Goal: Information Seeking & Learning: Find specific fact

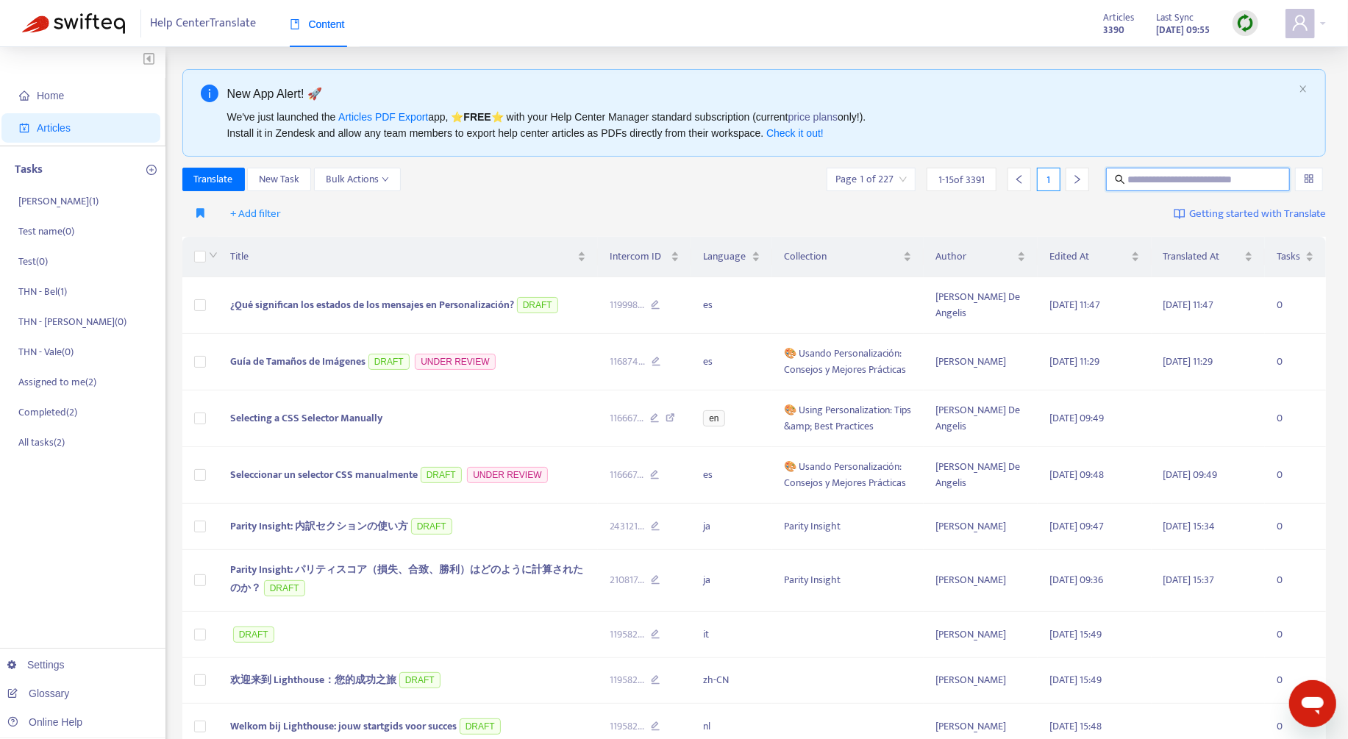
click at [1197, 185] on input "text" at bounding box center [1198, 179] width 141 height 16
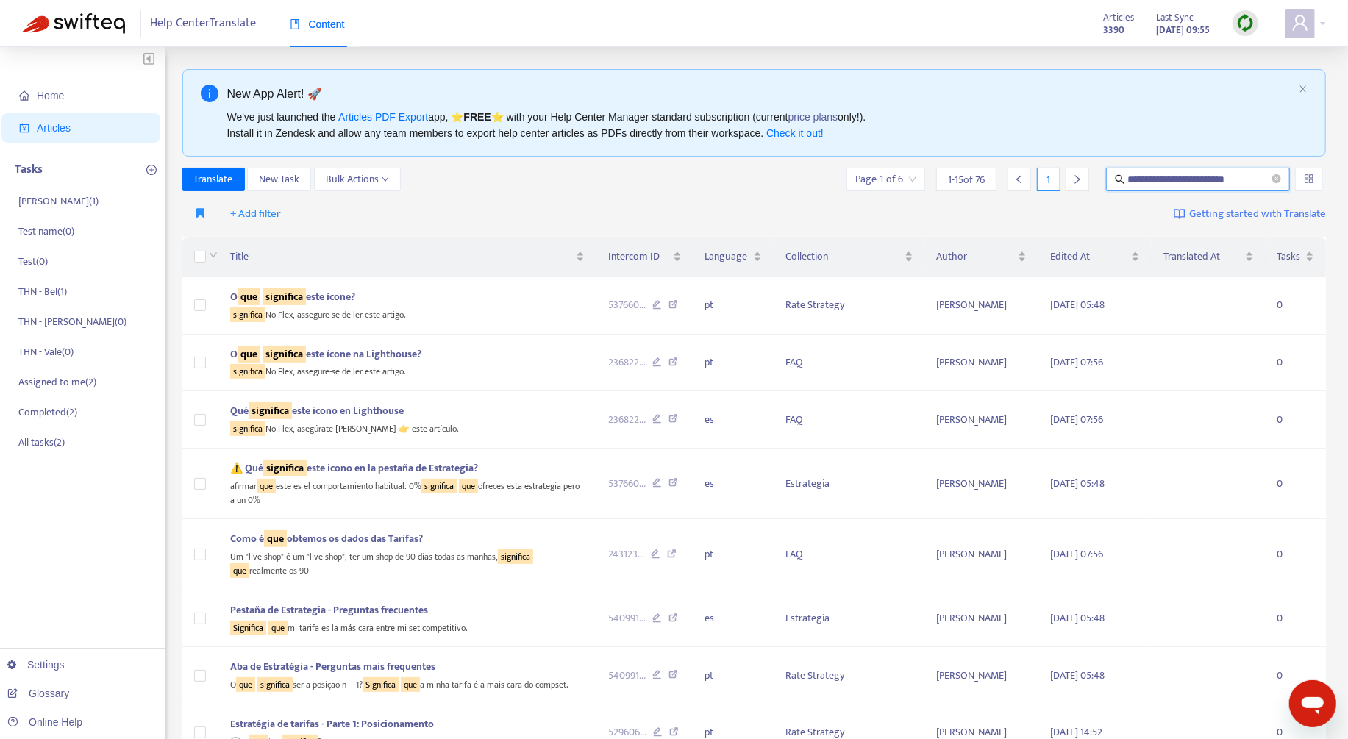
type input "**********"
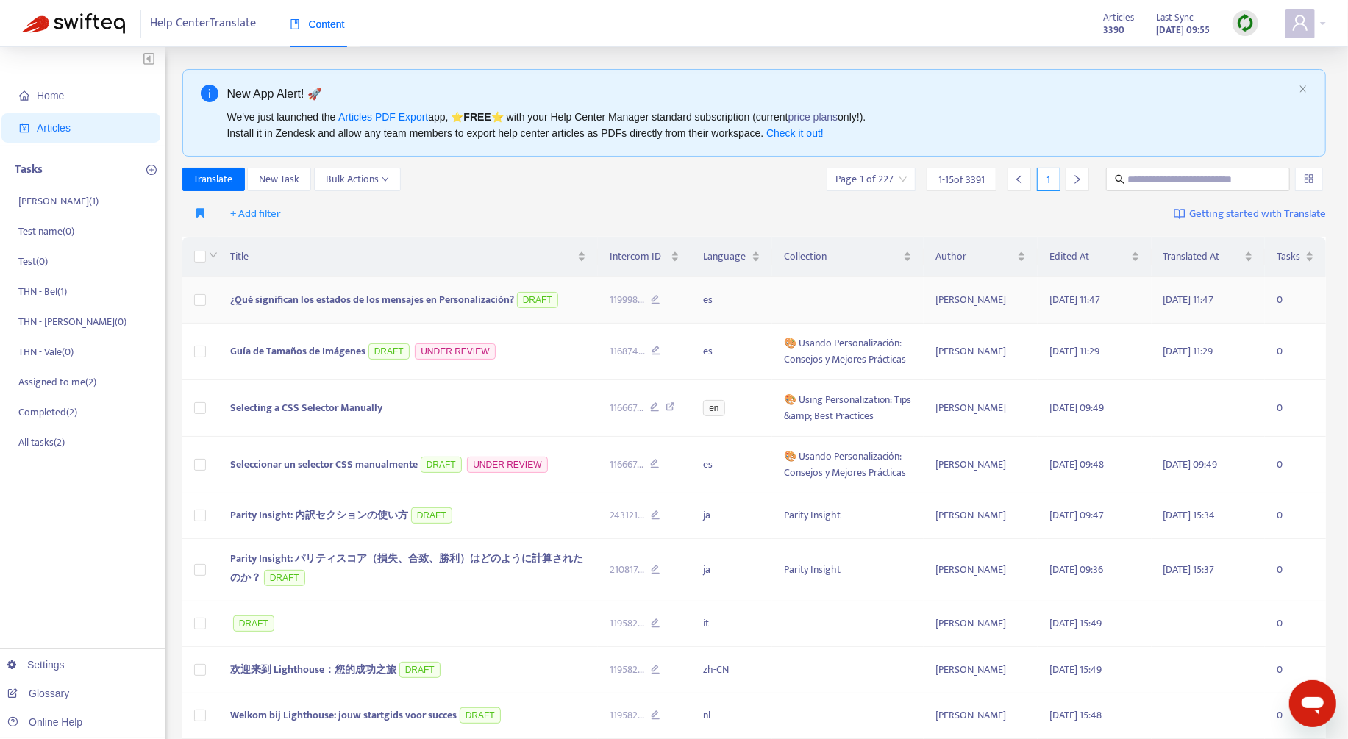
click at [503, 304] on span "¿Qué significan los estados de los mensajes en Personalización?" at bounding box center [372, 299] width 284 height 17
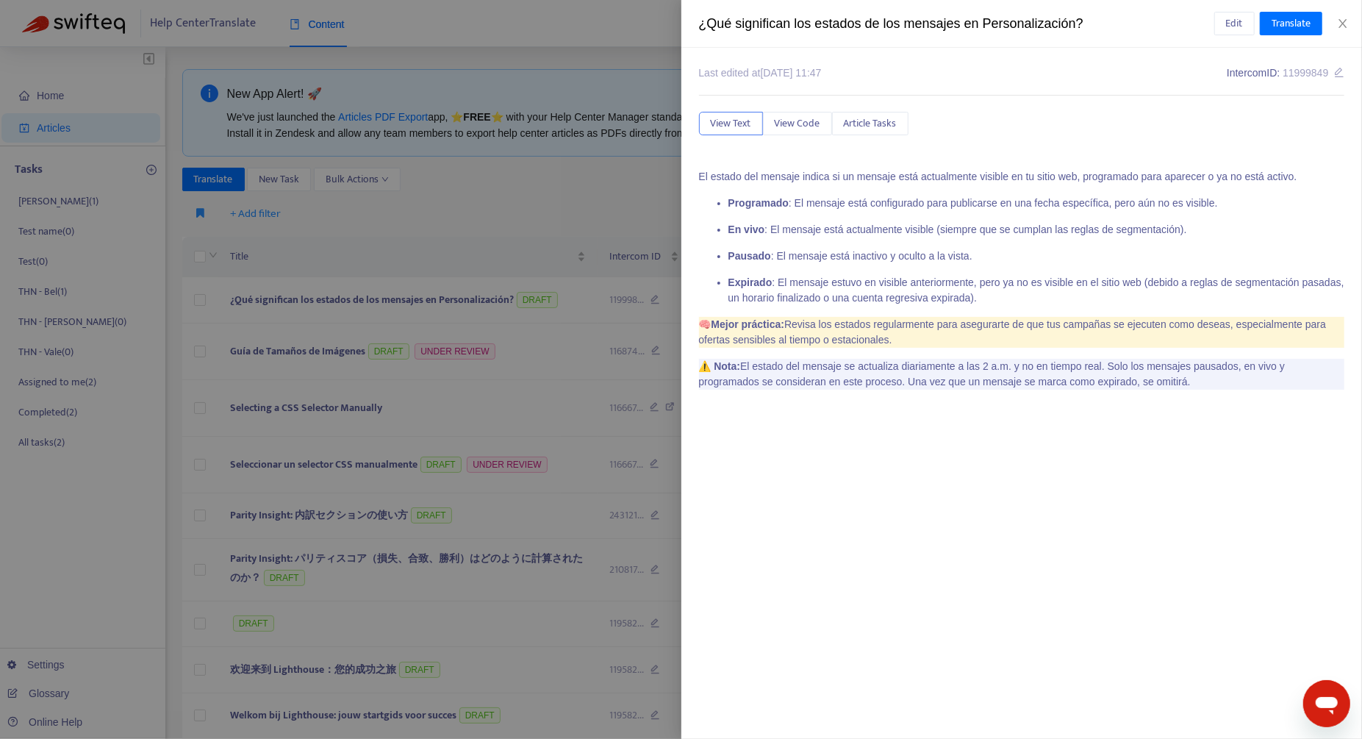
click at [565, 317] on div at bounding box center [681, 369] width 1362 height 739
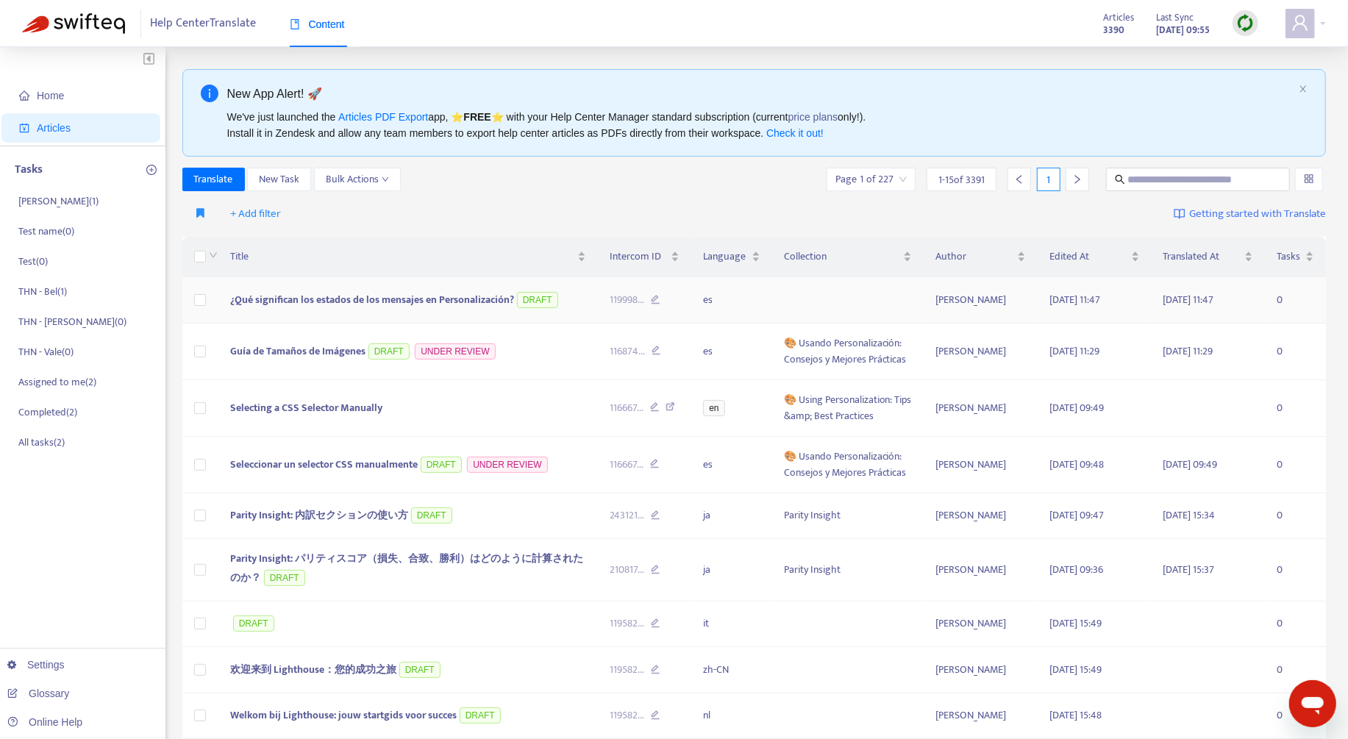
click at [566, 319] on td "¿Qué significan los estados de los mensajes en Personalización? DRAFT" at bounding box center [407, 300] width 379 height 46
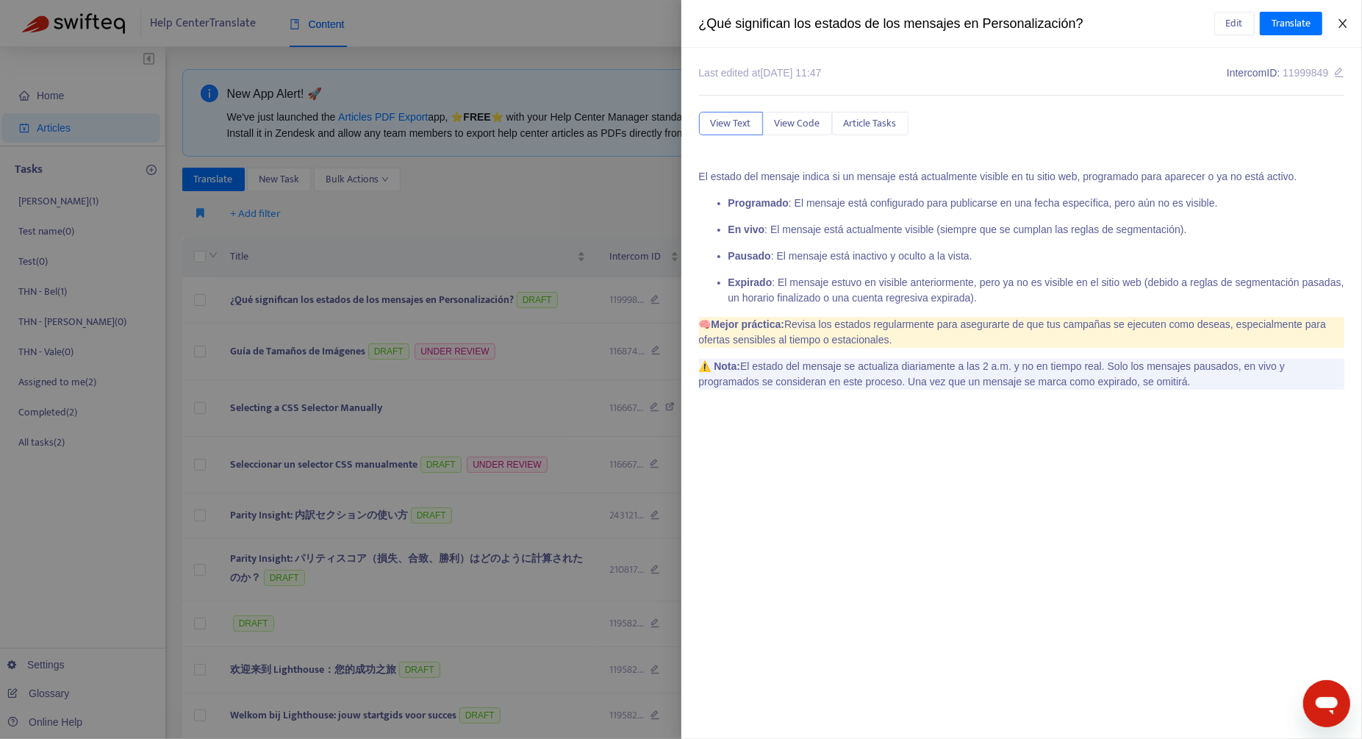
click at [1346, 24] on icon "close" at bounding box center [1343, 24] width 12 height 12
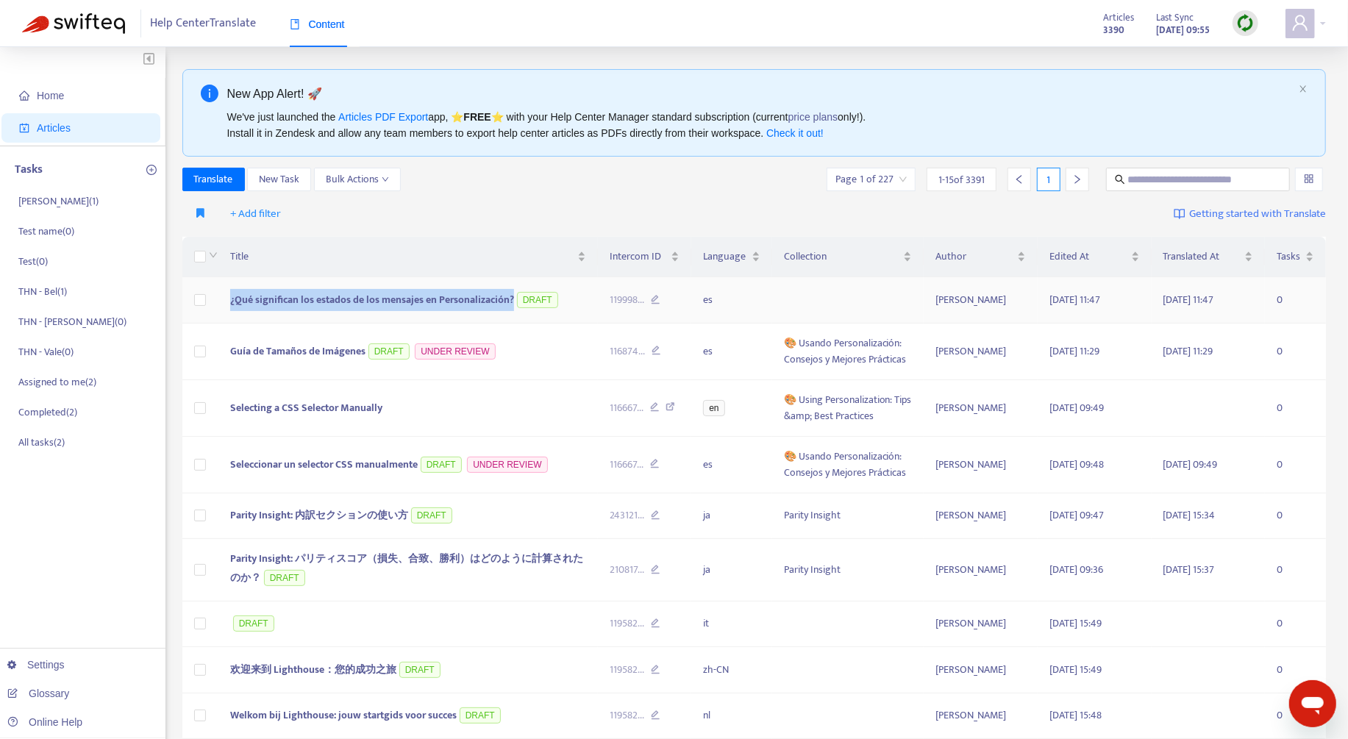
drag, startPoint x: 516, startPoint y: 298, endPoint x: 232, endPoint y: 298, distance: 284.5
click at [232, 298] on span "¿Qué significan los estados de los mensajes en Personalización? DRAFT" at bounding box center [395, 299] width 331 height 17
copy span "¿Qué significan los estados de los mensajes en Personalización?"
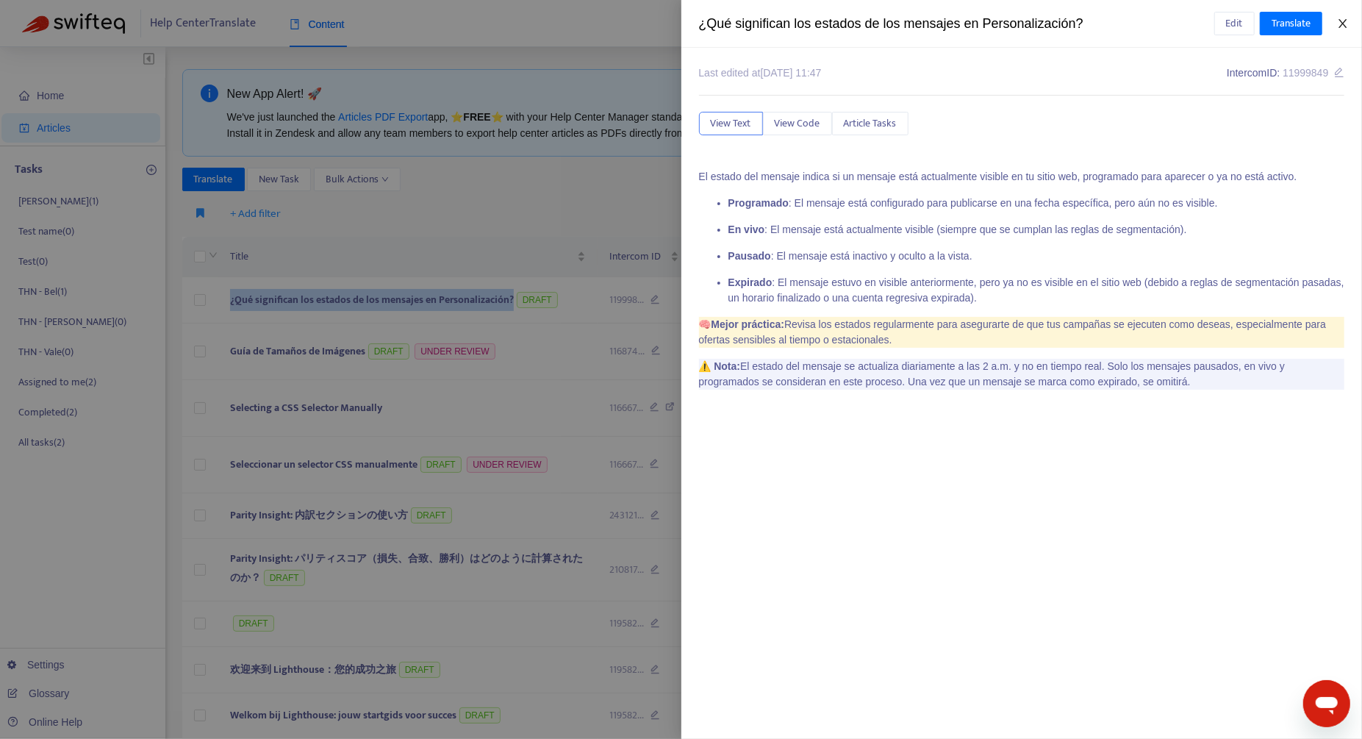
click at [1348, 21] on icon "close" at bounding box center [1343, 24] width 12 height 12
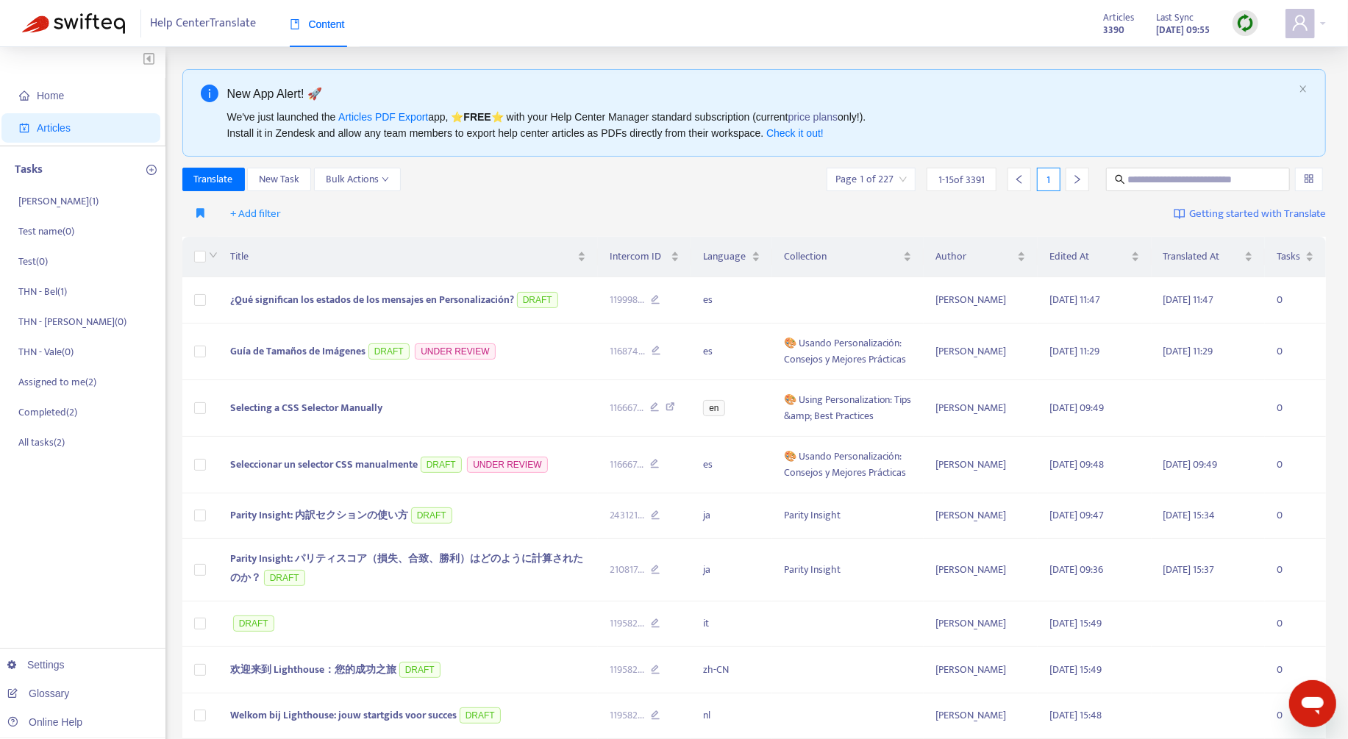
click at [1255, 15] on div at bounding box center [1245, 23] width 26 height 29
click at [1251, 19] on img at bounding box center [1245, 23] width 18 height 18
click at [1272, 57] on link "Quick Sync" at bounding box center [1275, 53] width 62 height 17
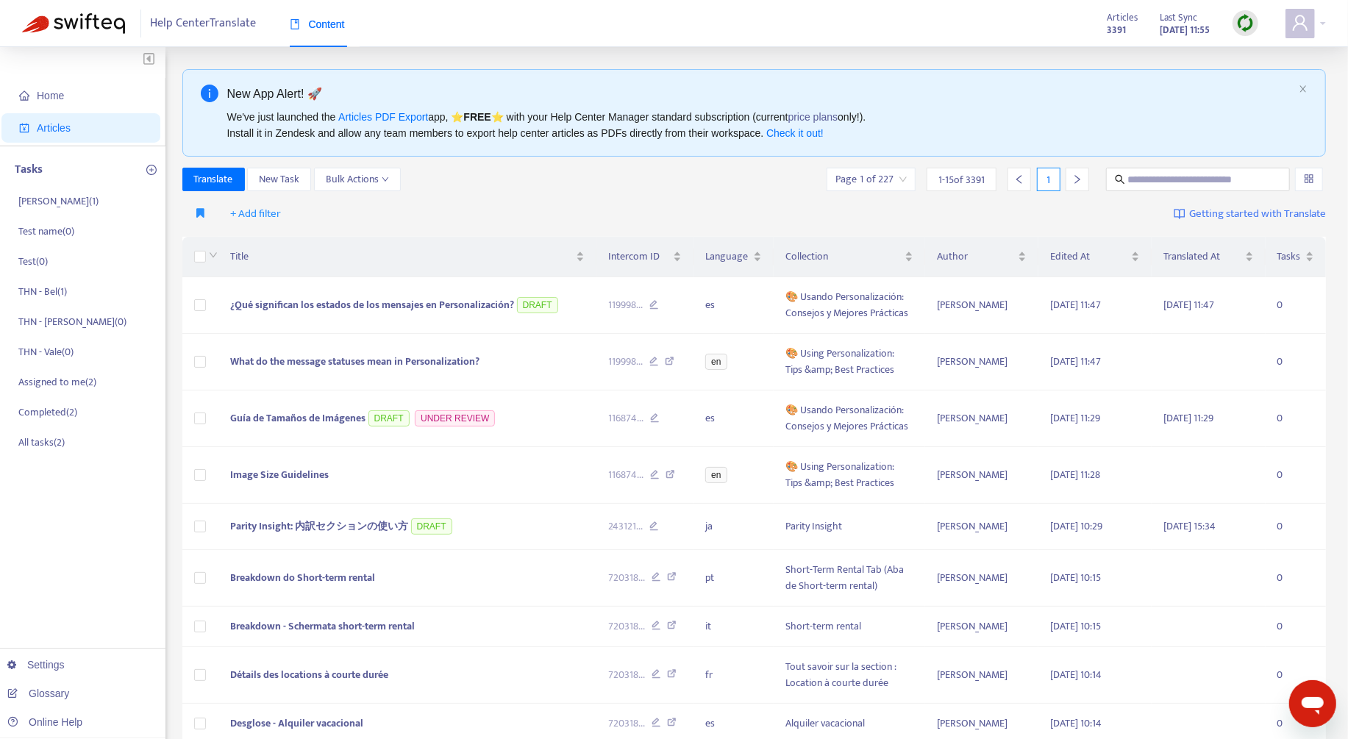
click at [1229, 163] on div "New App Alert! 🚀 We've just launched the Articles PDF Export app, ⭐ FREE ⭐️ wit…" at bounding box center [754, 579] width 1144 height 1021
click at [1223, 190] on div at bounding box center [1198, 180] width 190 height 24
click at [1222, 182] on input "text" at bounding box center [1198, 179] width 141 height 16
paste input "**********"
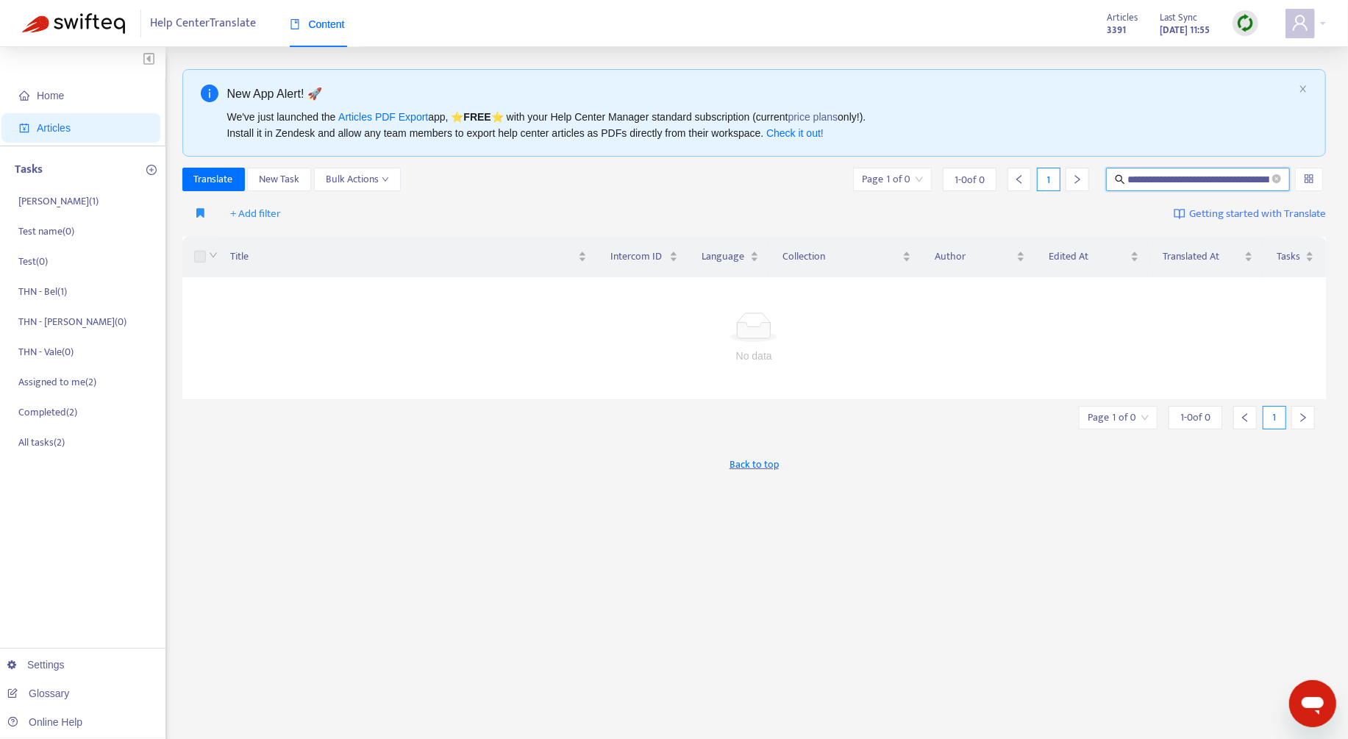
click at [1188, 192] on div "**********" at bounding box center [754, 182] width 1144 height 29
click at [1187, 184] on input "**********" at bounding box center [1199, 179] width 142 height 16
paste input "text"
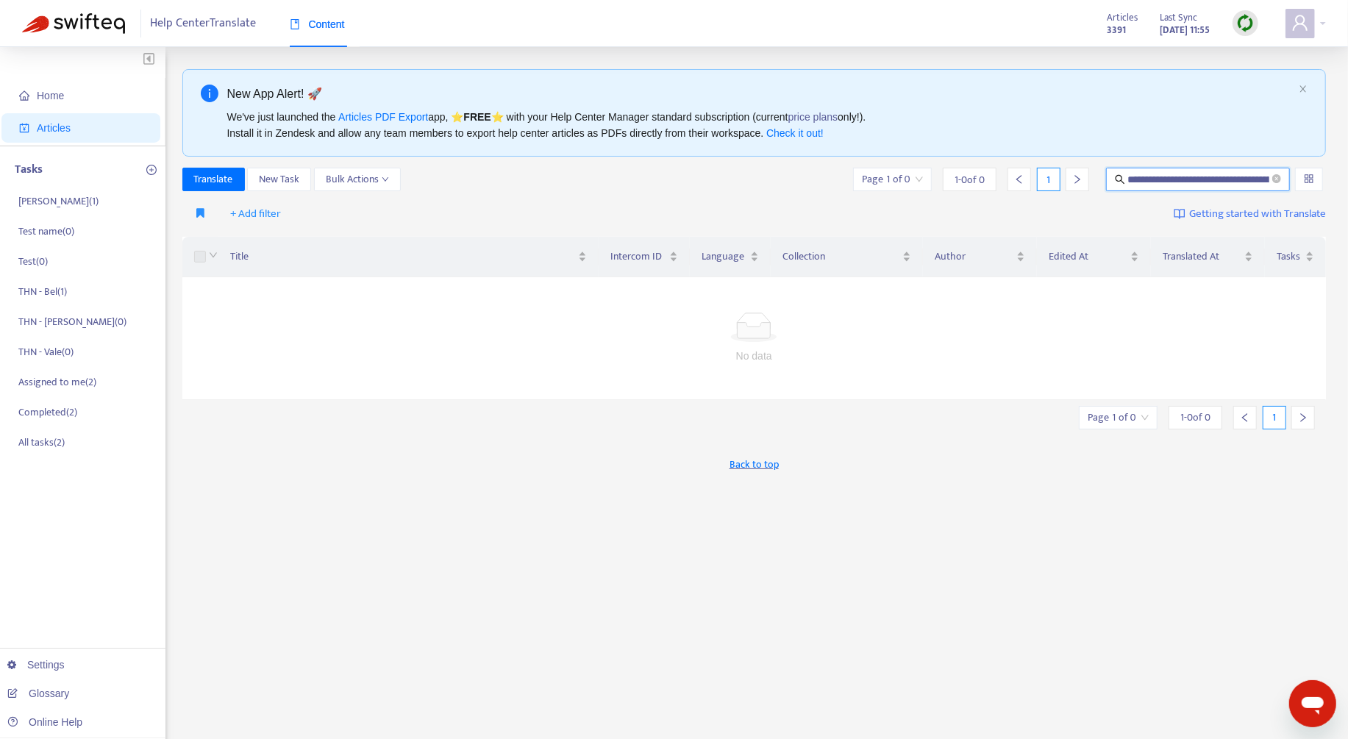
scroll to position [0, 163]
type input "**********"
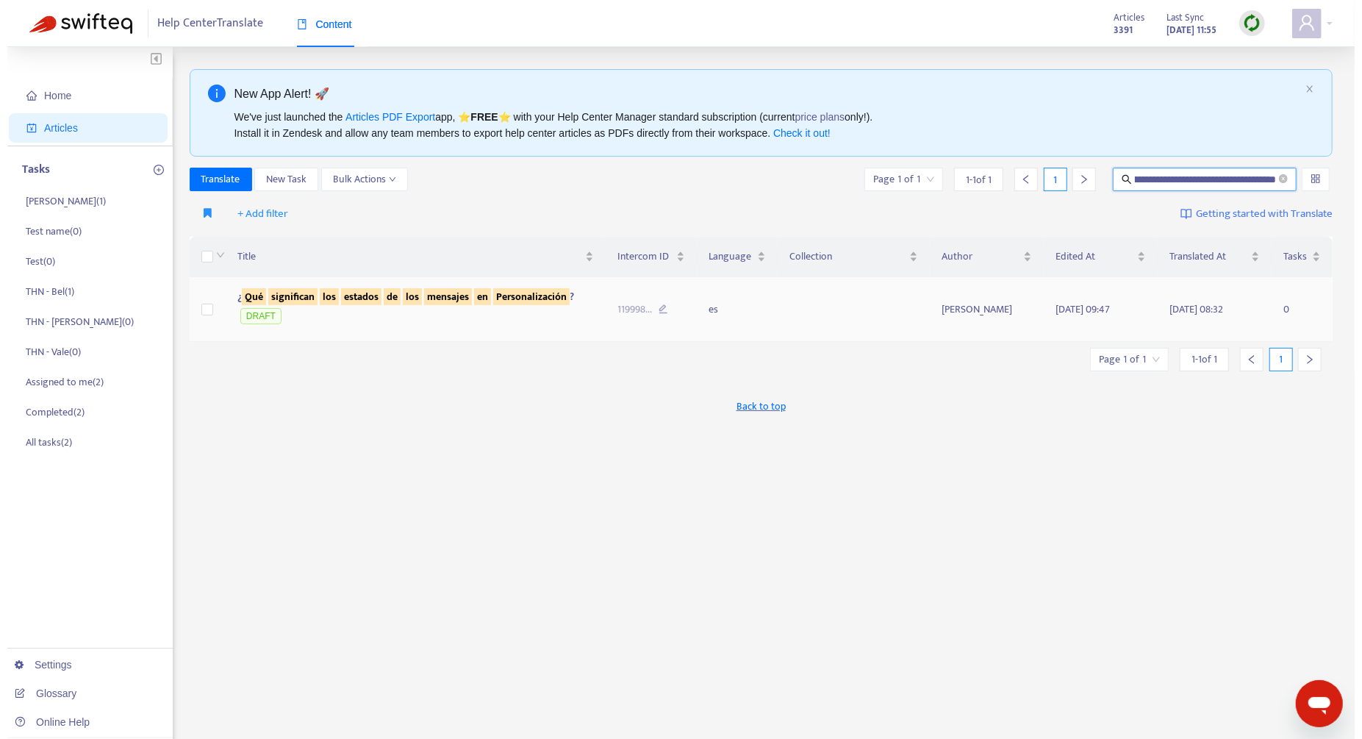
scroll to position [0, 0]
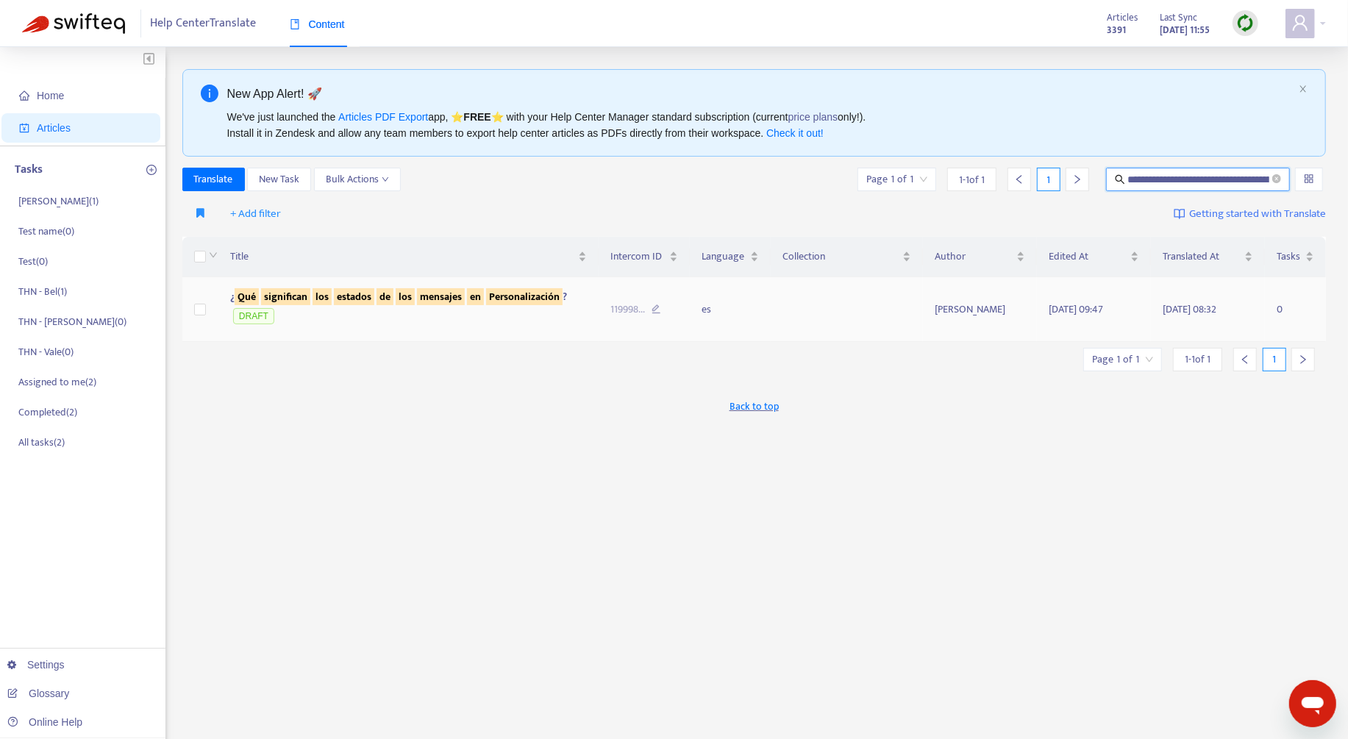
click at [535, 324] on div "¿ Qué significan los estados de los mensajes en Personalización ? DRAFT" at bounding box center [408, 308] width 357 height 38
click at [548, 299] on sqkw "Personalización" at bounding box center [524, 296] width 76 height 17
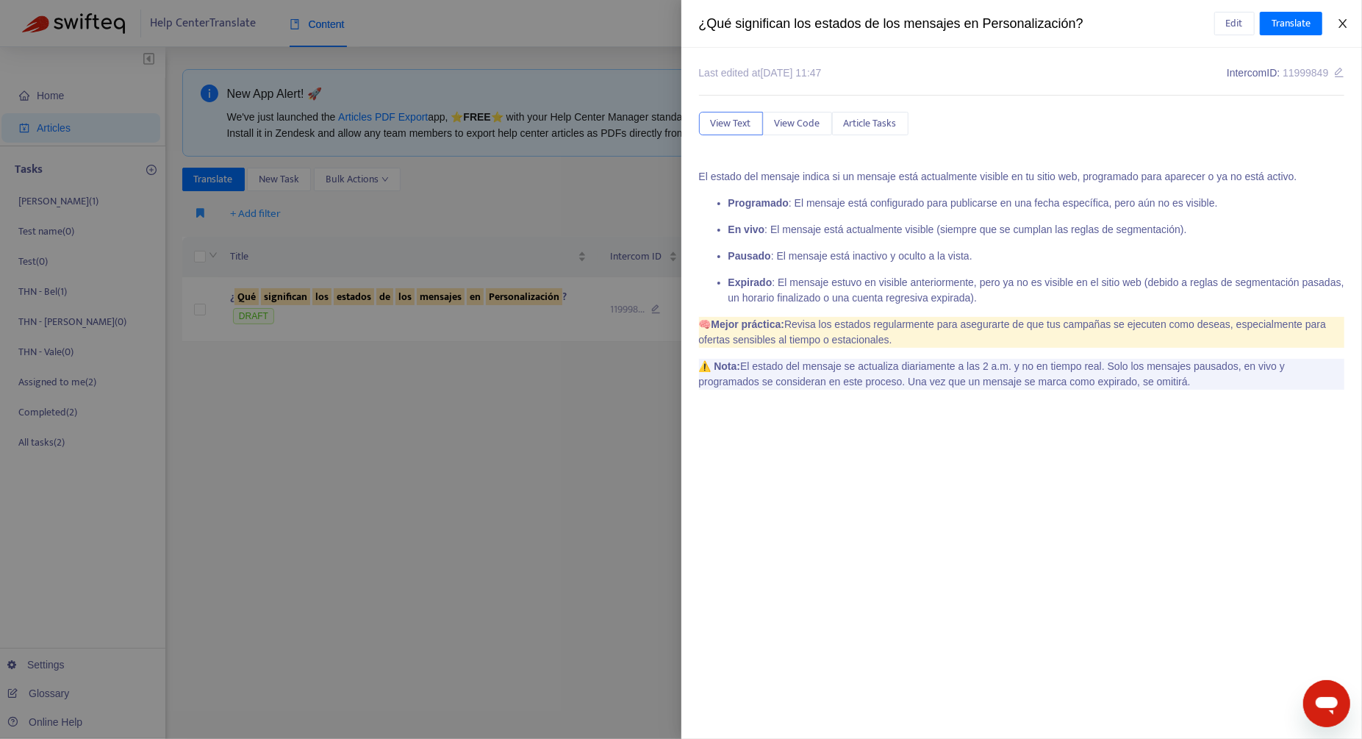
click at [1347, 26] on icon "close" at bounding box center [1343, 24] width 12 height 12
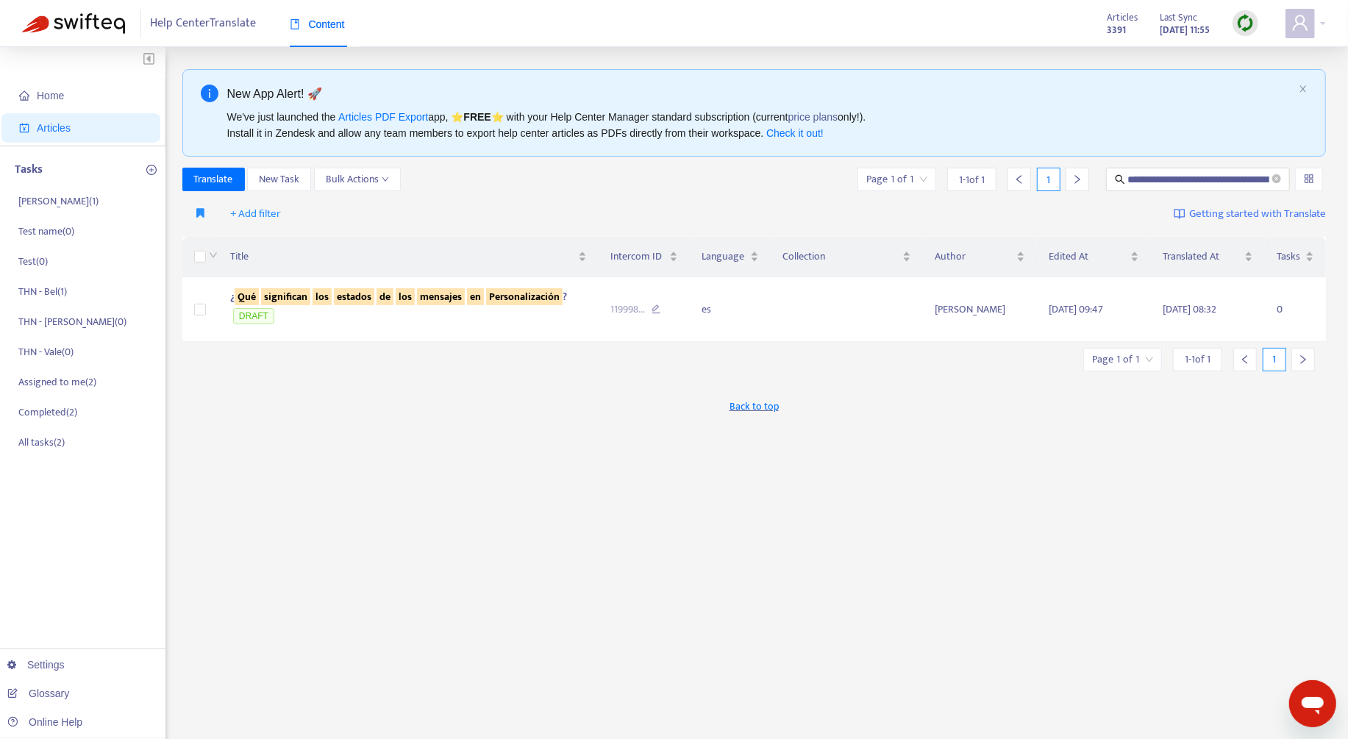
click at [448, 399] on div "Back to top" at bounding box center [754, 405] width 1144 height 37
click at [1268, 730] on div "**********" at bounding box center [754, 499] width 1144 height 860
click at [788, 312] on td at bounding box center [846, 309] width 152 height 65
click at [555, 310] on div "¿ Qué significan los estados de los mensajes en Personalización ? DRAFT" at bounding box center [408, 308] width 357 height 38
click at [403, 315] on div "¿ Qué significan los estados de los mensajes en Personalización ? DRAFT" at bounding box center [408, 308] width 357 height 38
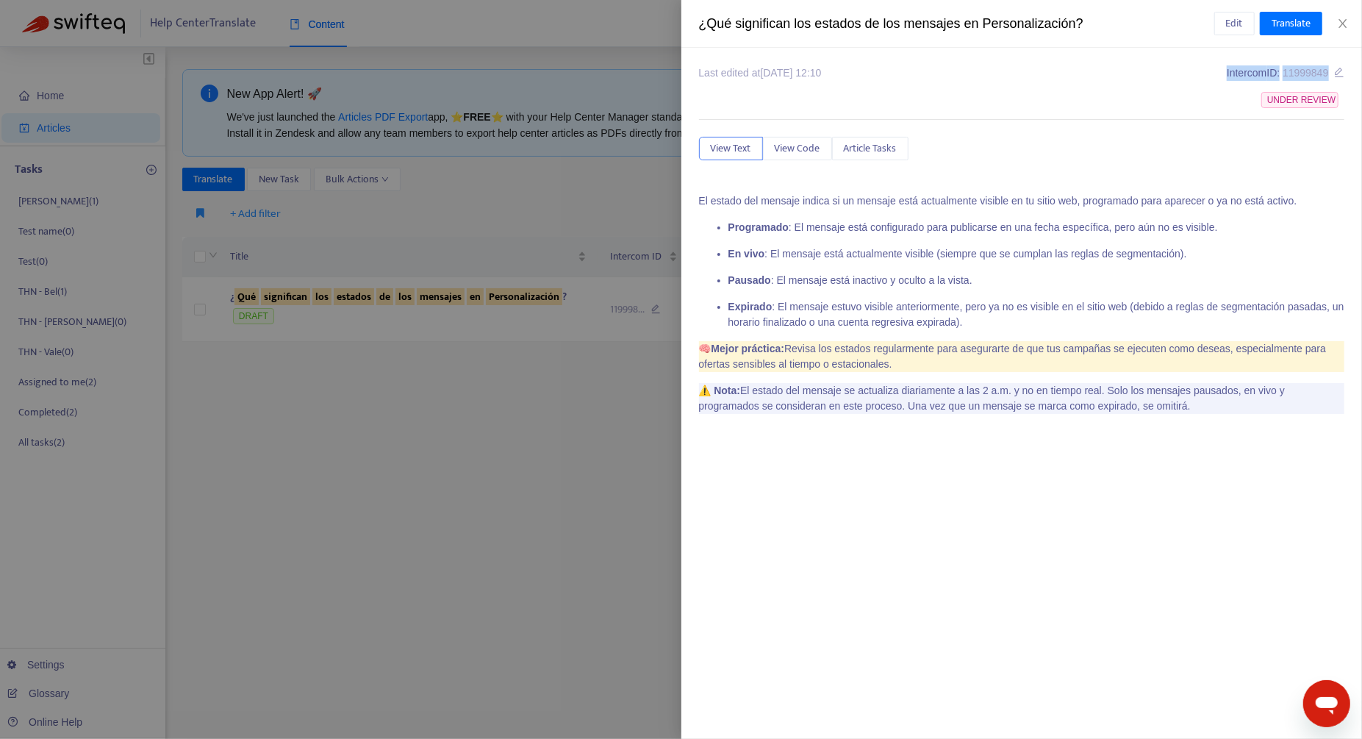
drag, startPoint x: 1214, startPoint y: 76, endPoint x: 1328, endPoint y: 85, distance: 114.3
click at [1328, 85] on div "Last edited at 2025-08-29 12:10 Intercom ID: 11999849 UNDER REVIEW View Text Vi…" at bounding box center [1022, 245] width 646 height 360
copy div "Intercom ID: 11999849"
